Goal: Navigation & Orientation: Find specific page/section

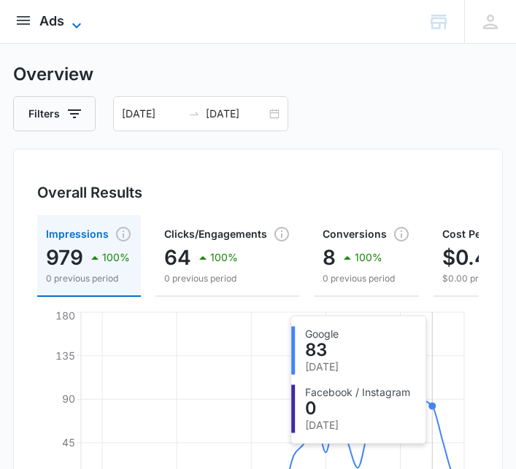
click at [75, 21] on icon at bounding box center [77, 26] width 18 height 18
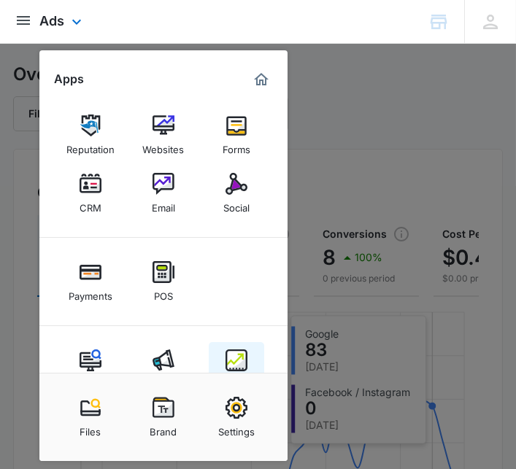
click at [236, 360] on img at bounding box center [236, 360] width 22 height 22
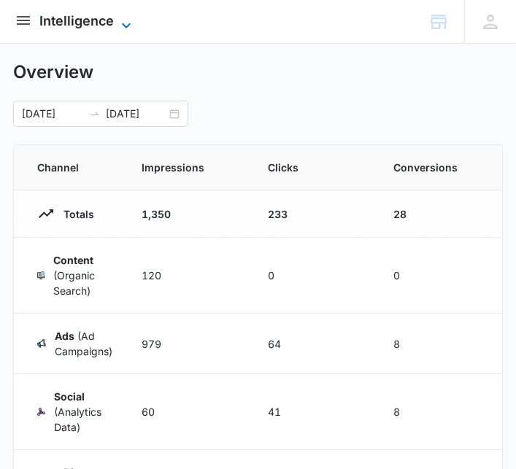
click at [121, 27] on icon at bounding box center [126, 26] width 18 height 18
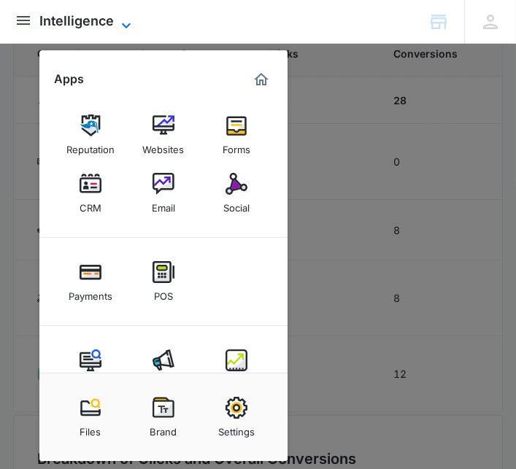
scroll to position [71, 0]
click at [81, 372] on div "Content" at bounding box center [90, 380] width 36 height 19
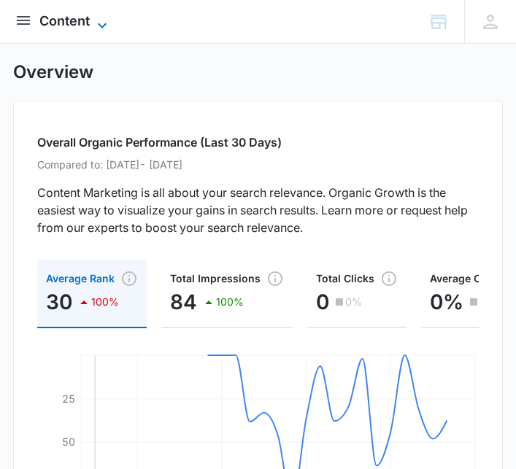
click at [98, 28] on icon at bounding box center [102, 26] width 18 height 18
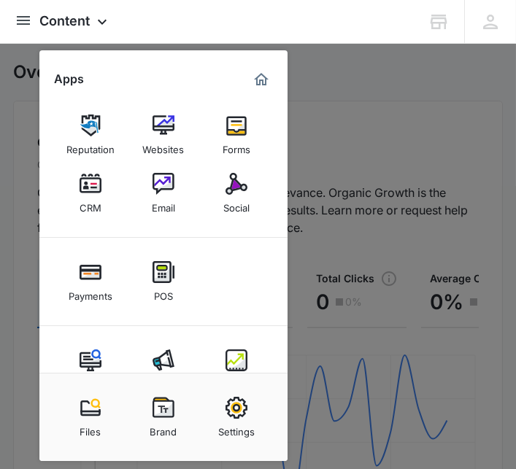
click at [333, 106] on div at bounding box center [258, 234] width 516 height 469
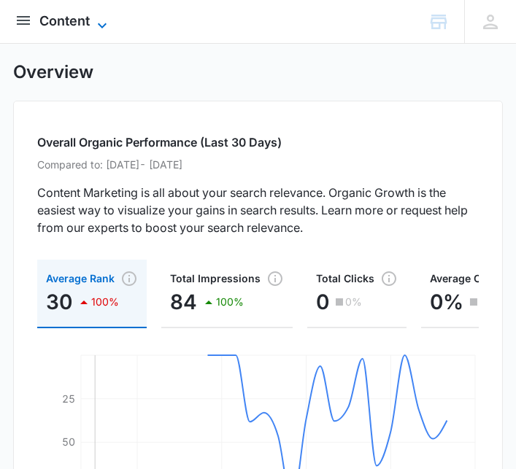
click at [101, 21] on icon at bounding box center [102, 26] width 18 height 18
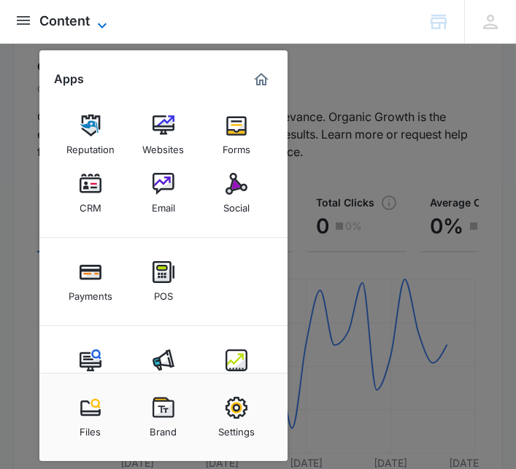
scroll to position [41, 0]
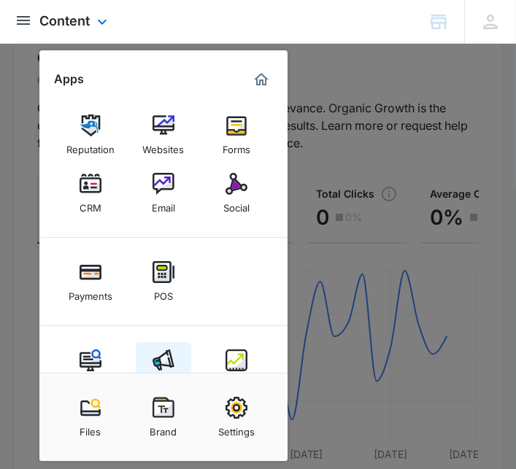
click at [171, 380] on div "Ads" at bounding box center [164, 380] width 18 height 19
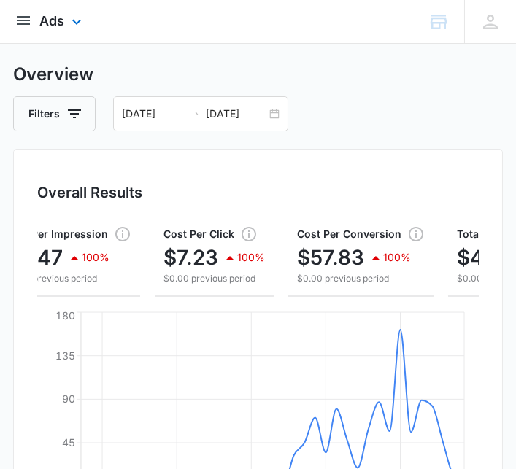
scroll to position [0, 546]
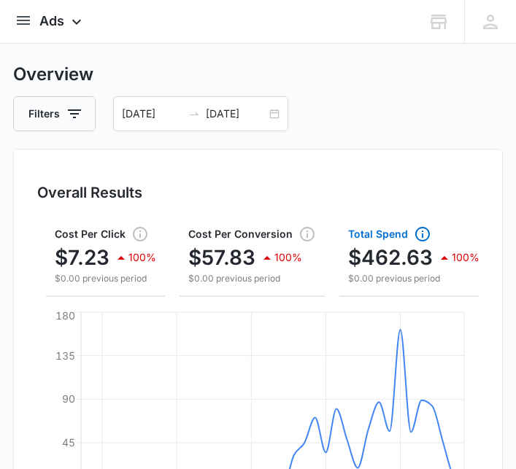
click at [414, 226] on icon "button" at bounding box center [423, 234] width 18 height 18
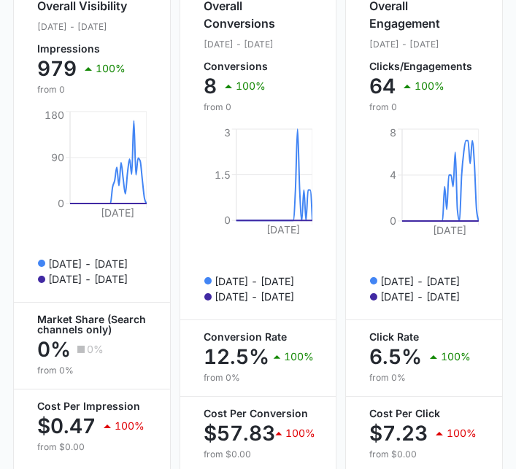
scroll to position [637, 0]
